Goal: Information Seeking & Learning: Check status

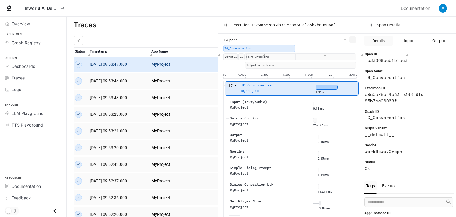
click at [150, 67] on td "MyProject" at bounding box center [184, 64] width 68 height 17
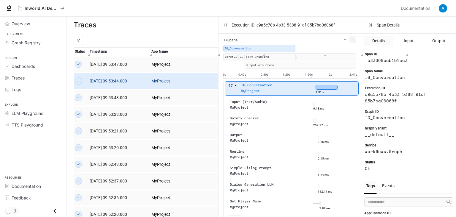
click at [145, 81] on link "2025-09-02 09:53:44.000" at bounding box center [119, 81] width 59 height 7
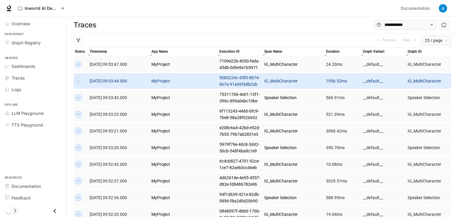
click at [143, 94] on td "2025-09-02 09:53:43.000" at bounding box center [120, 97] width 62 height 17
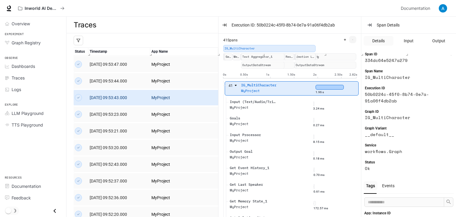
scroll to position [10, 0]
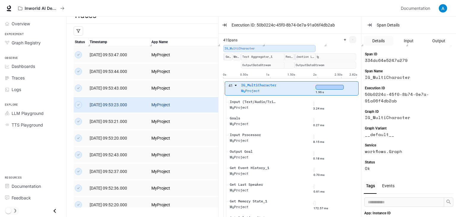
click at [142, 100] on td "2025-09-02 09:53:23.000" at bounding box center [120, 104] width 62 height 17
